Goal: Task Accomplishment & Management: Complete application form

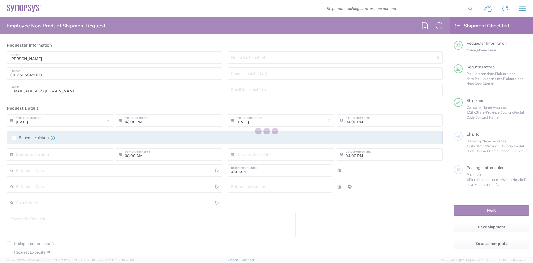
type input "Department"
type input "[GEOGRAPHIC_DATA]"
type input "Delivered at Place"
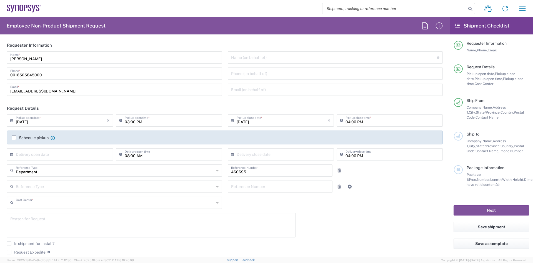
type input "US01, SDG, M, HAPSOp 460695"
type input "[US_STATE]"
type input "[GEOGRAPHIC_DATA]"
